Goal: Task Accomplishment & Management: Use online tool/utility

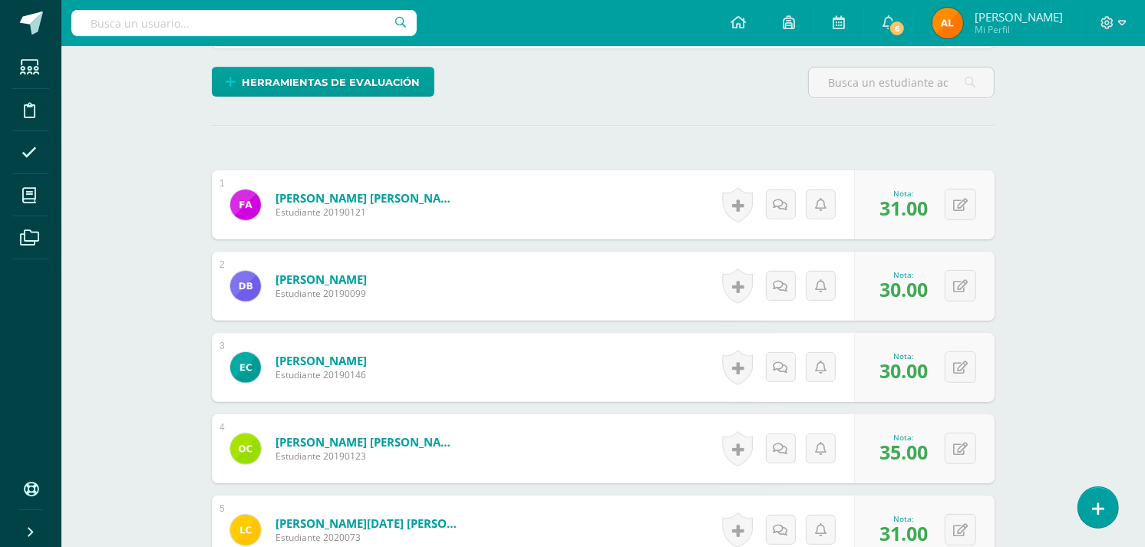
scroll to position [359, 0]
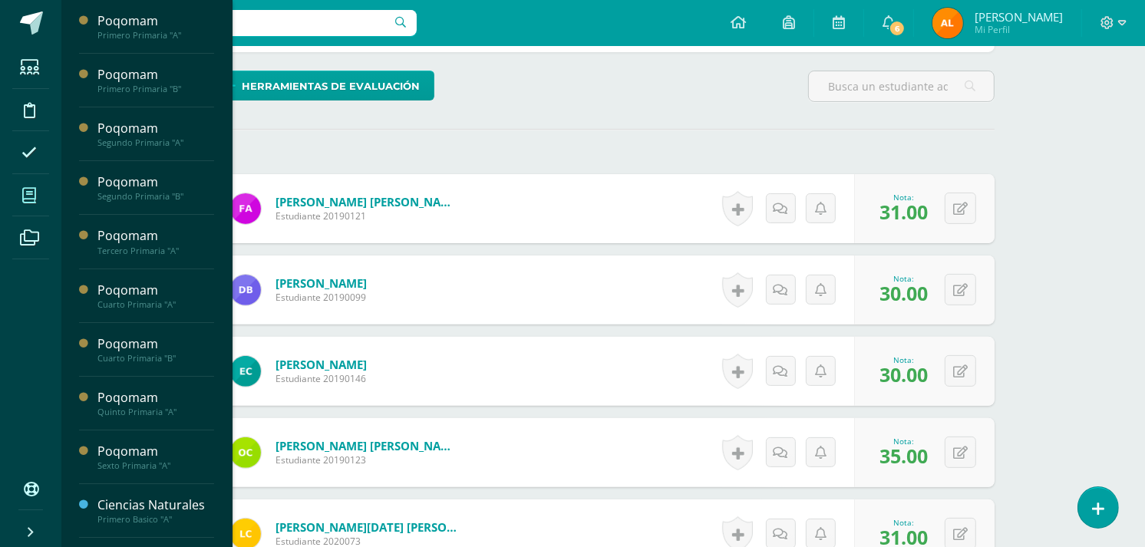
click at [27, 199] on icon at bounding box center [29, 195] width 14 height 15
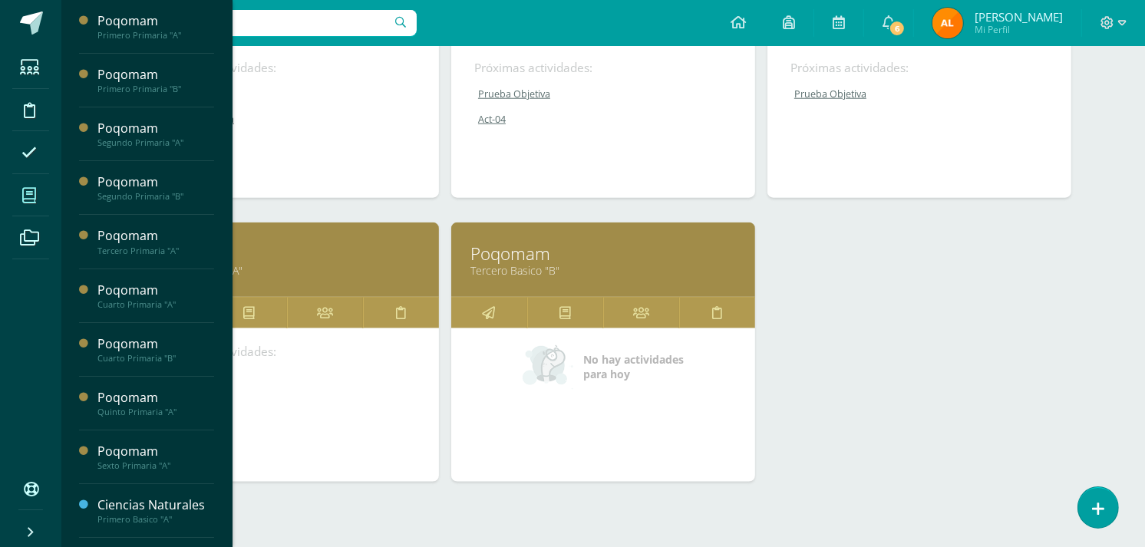
scroll to position [1545, 0]
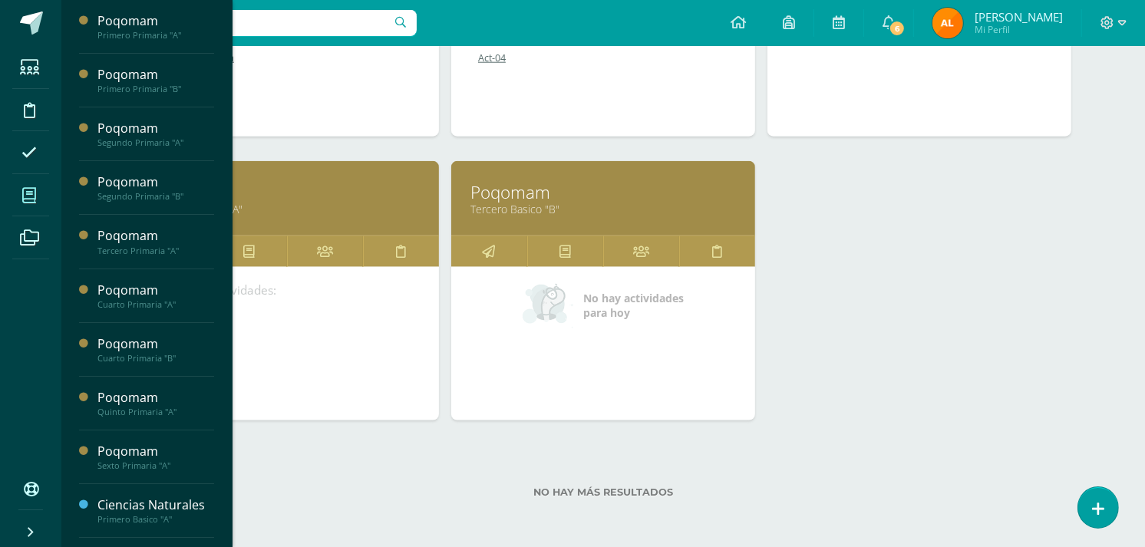
click at [514, 213] on link "Tercero Basico "B"" at bounding box center [602, 209] width 265 height 15
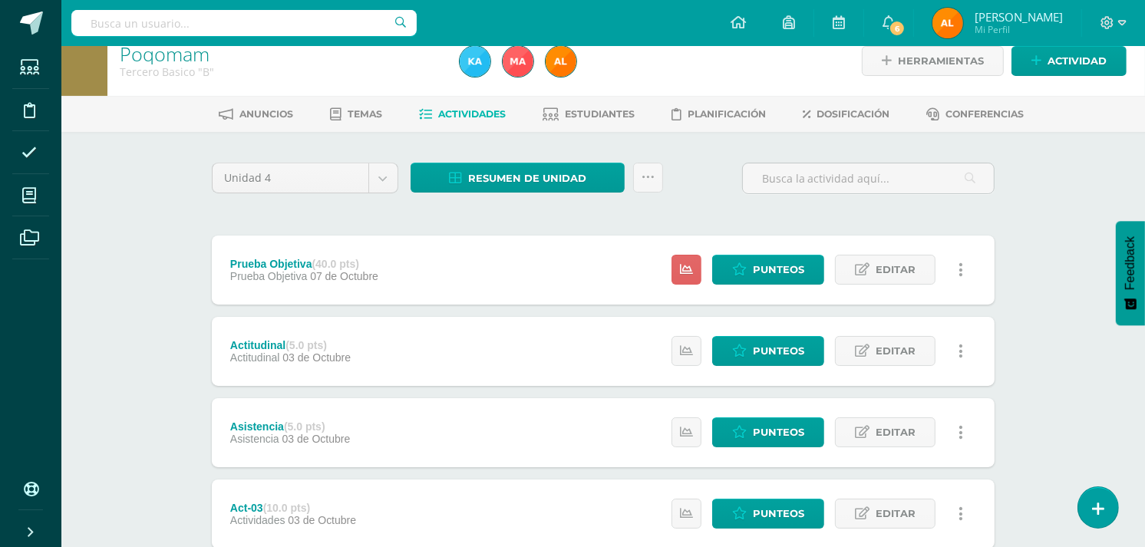
scroll to position [28, 0]
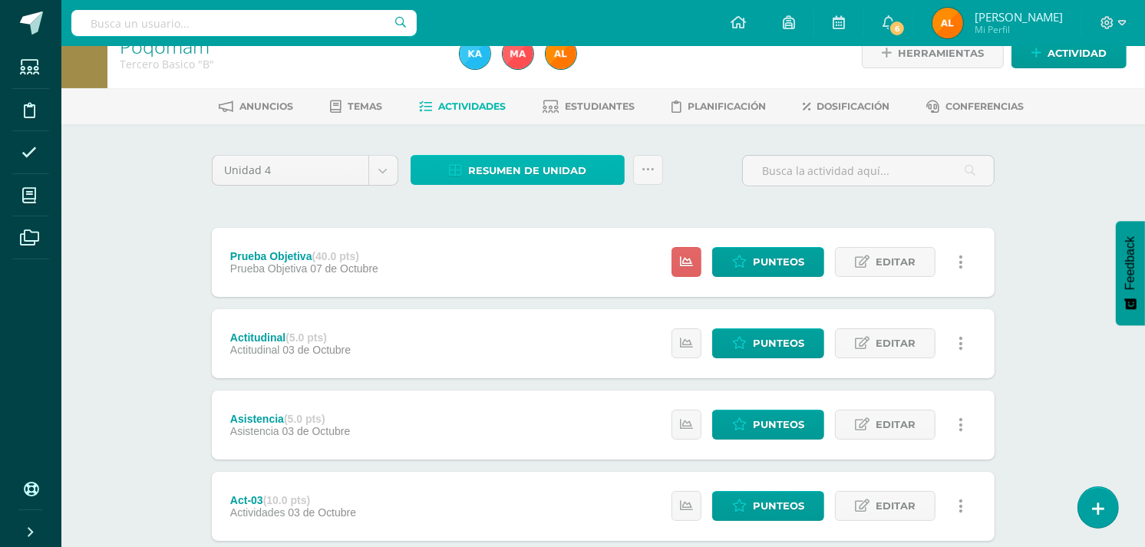
click at [476, 175] on span "Resumen de unidad" at bounding box center [527, 171] width 118 height 28
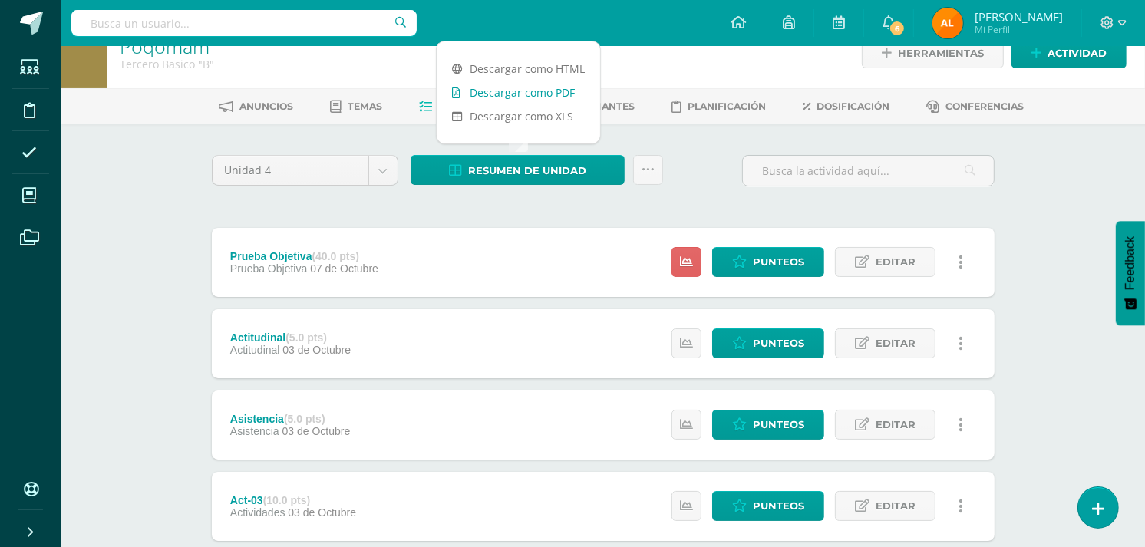
click at [500, 94] on link "Descargar como PDF" at bounding box center [518, 93] width 163 height 24
